Goal: Check status: Check status

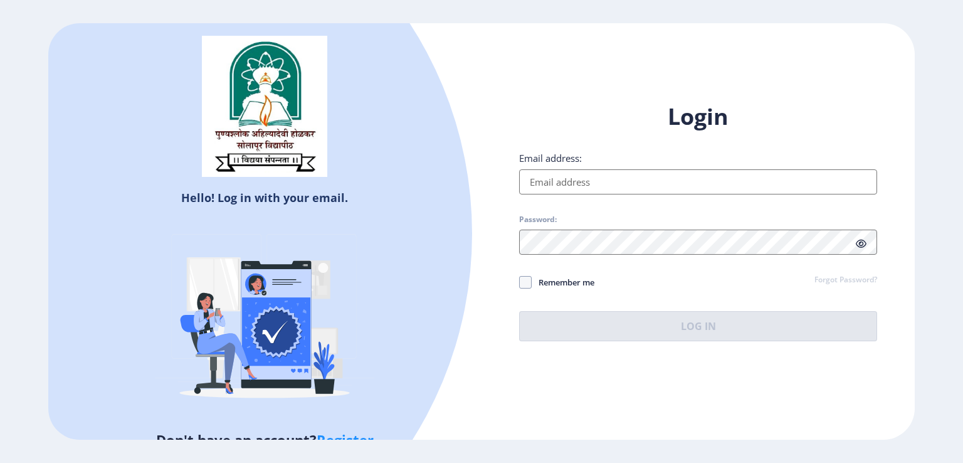
click at [591, 190] on input "Email address:" at bounding box center [698, 181] width 358 height 25
type input "[EMAIL_ADDRESS][DOMAIN_NAME]"
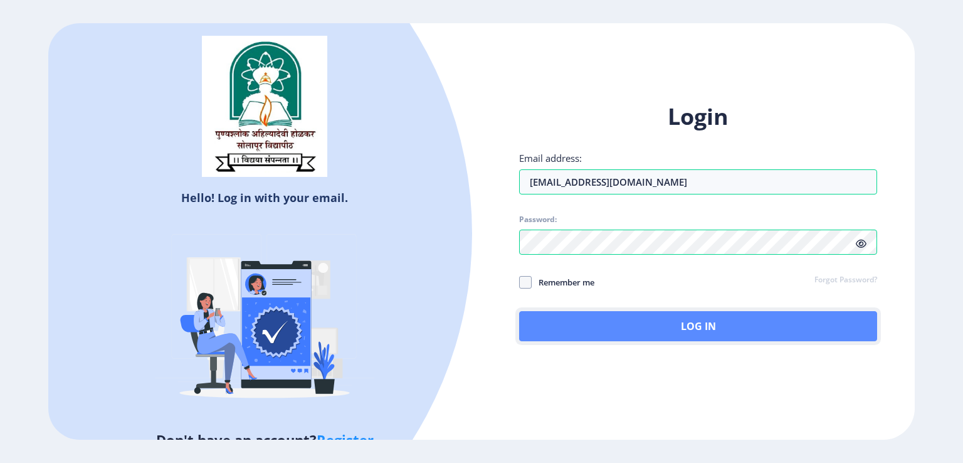
click at [639, 321] on button "Log In" at bounding box center [698, 326] width 358 height 30
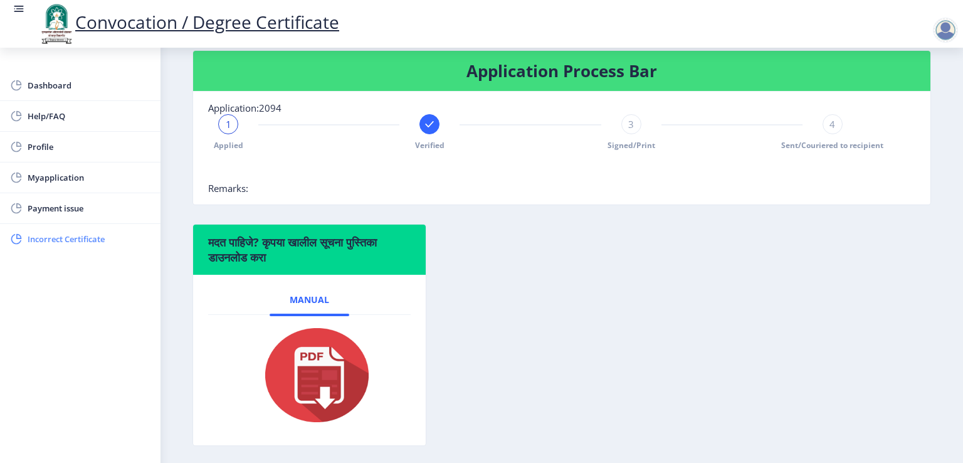
scroll to position [313, 0]
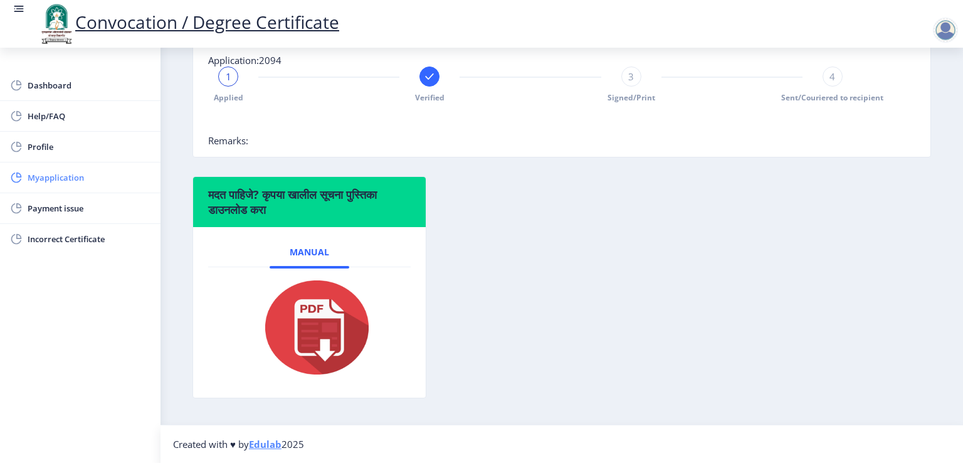
click at [61, 177] on span "Myapplication" at bounding box center [89, 177] width 123 height 15
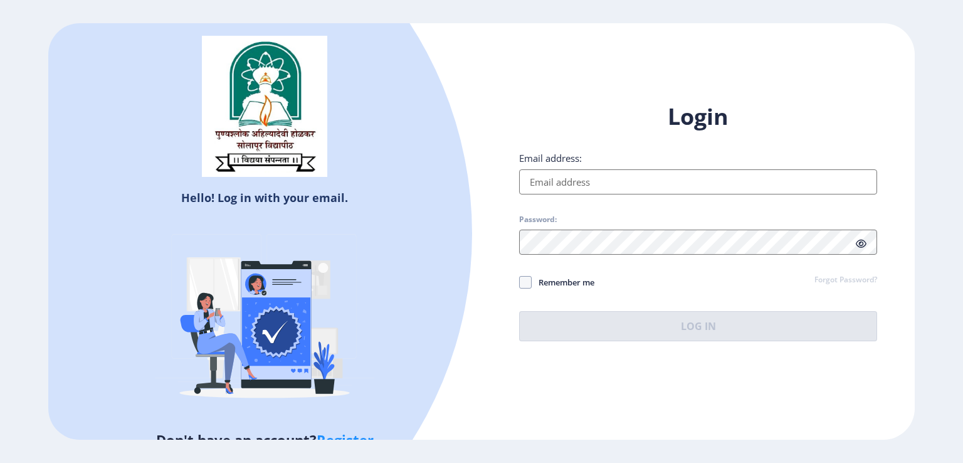
click at [569, 188] on input "Email address:" at bounding box center [698, 181] width 358 height 25
type input "[EMAIL_ADDRESS][DOMAIN_NAME]"
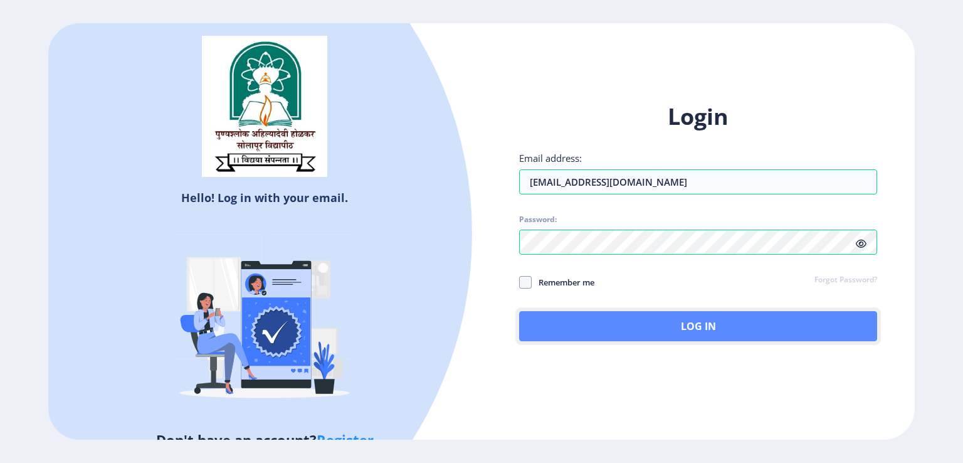
click at [688, 324] on button "Log In" at bounding box center [698, 326] width 358 height 30
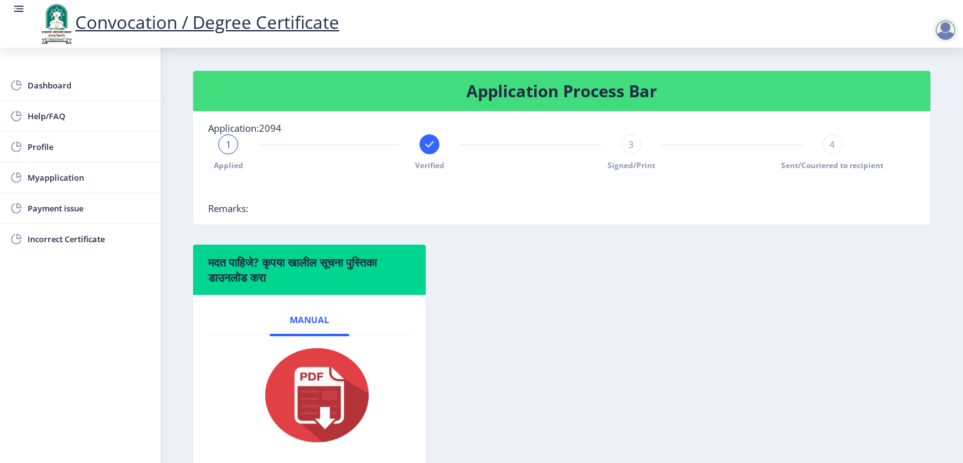
scroll to position [251, 0]
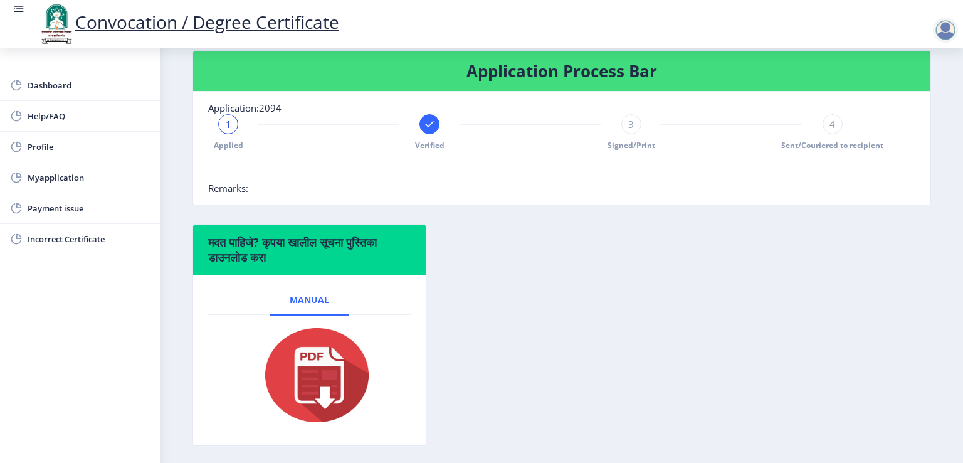
click at [435, 130] on rect at bounding box center [429, 124] width 13 height 13
click at [60, 177] on span "Myapplication" at bounding box center [89, 177] width 123 height 15
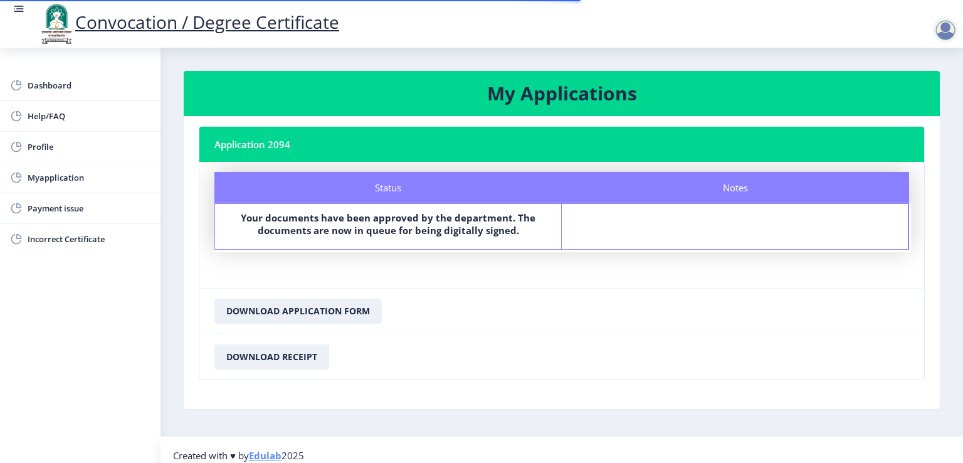
click at [429, 211] on b "Your documents have been approved by the department. The documents are now in q…" at bounding box center [388, 223] width 295 height 25
click at [429, 216] on b "Your documents have been approved by the department. The documents are now in q…" at bounding box center [388, 223] width 295 height 25
click at [63, 84] on span "Dashboard" at bounding box center [89, 85] width 123 height 15
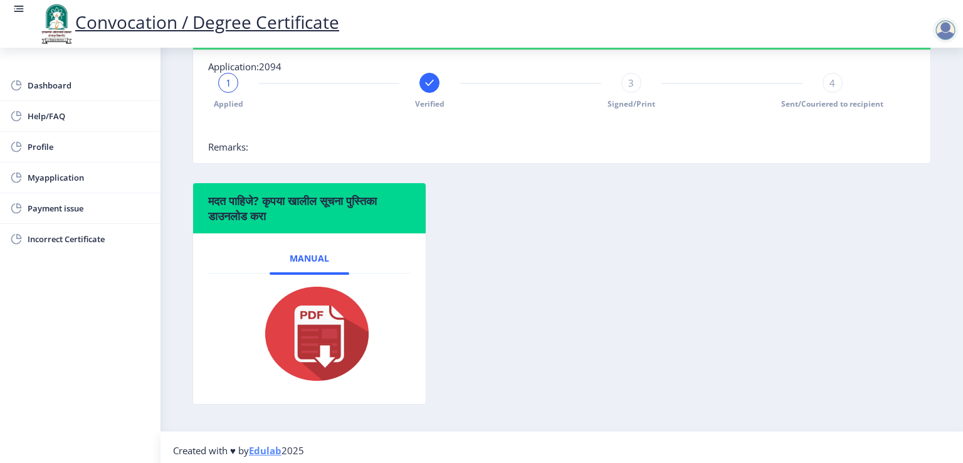
scroll to position [317, 0]
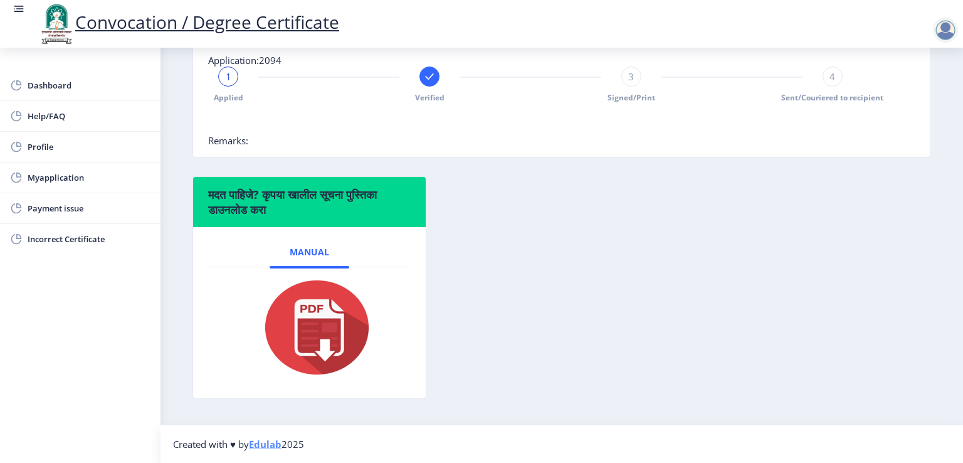
click at [23, 13] on rect at bounding box center [19, 9] width 13 height 13
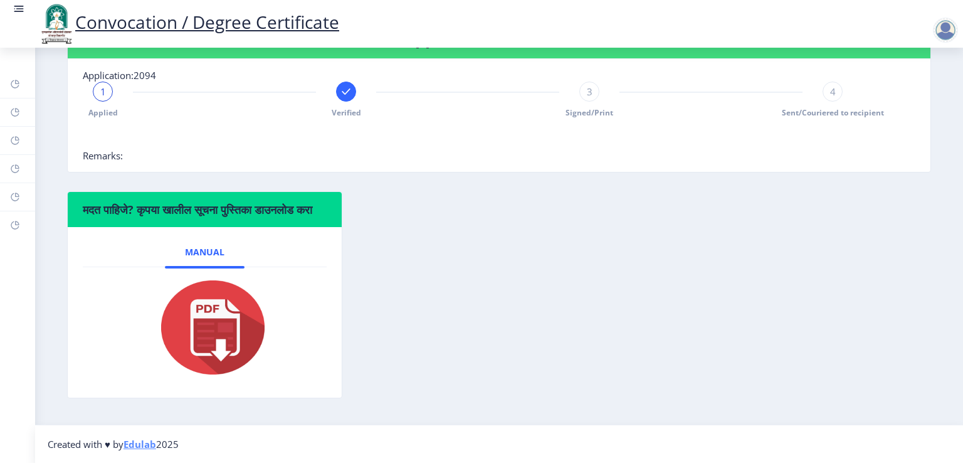
click at [15, 7] on rect at bounding box center [19, 9] width 13 height 13
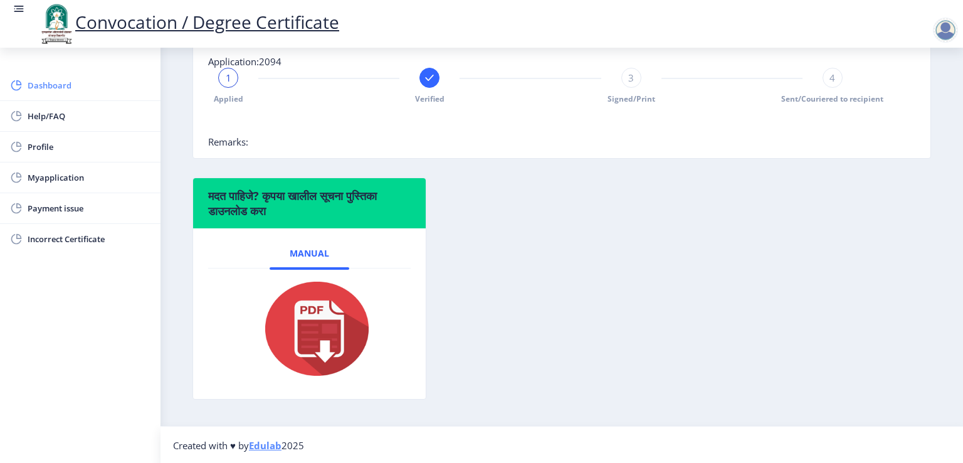
click at [55, 88] on span "Dashboard" at bounding box center [89, 85] width 123 height 15
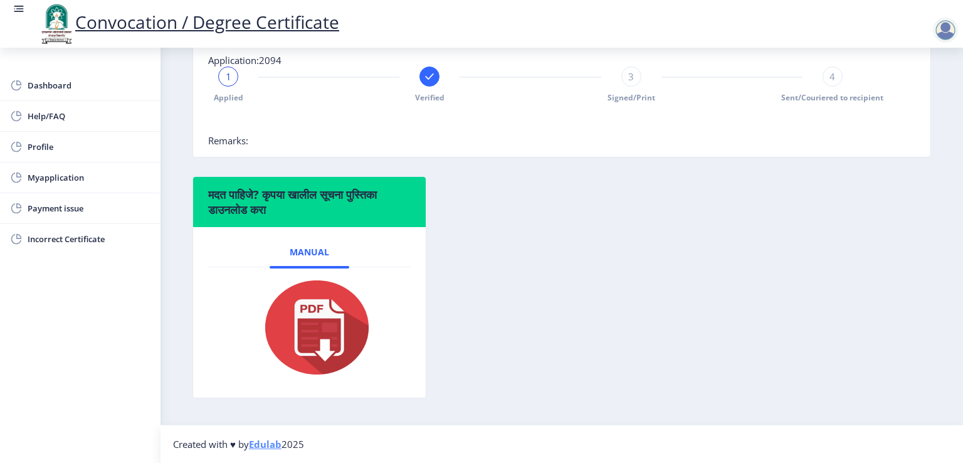
scroll to position [317, 0]
click at [319, 313] on img at bounding box center [308, 327] width 125 height 100
